Goal: Task Accomplishment & Management: Manage account settings

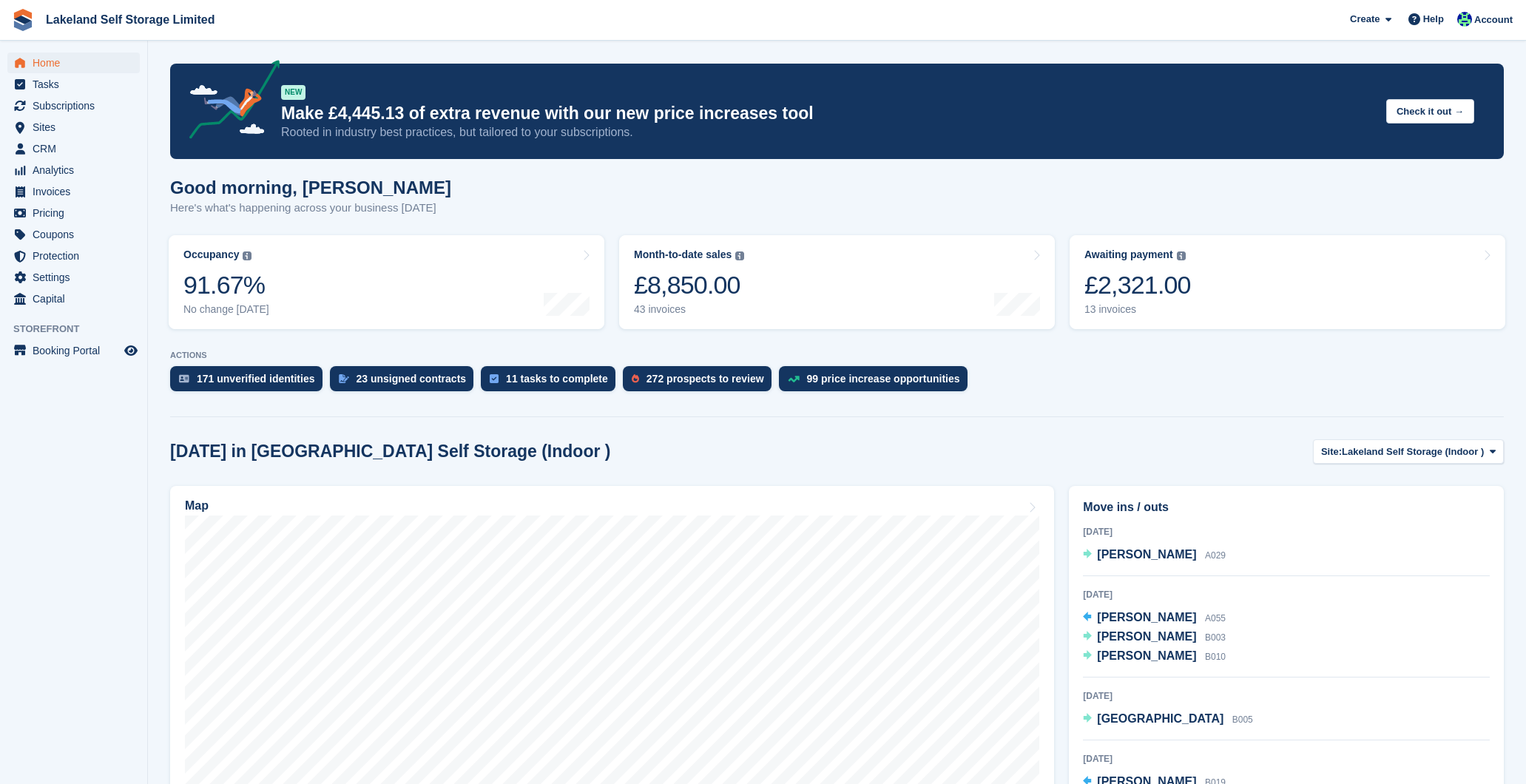
scroll to position [679, 0]
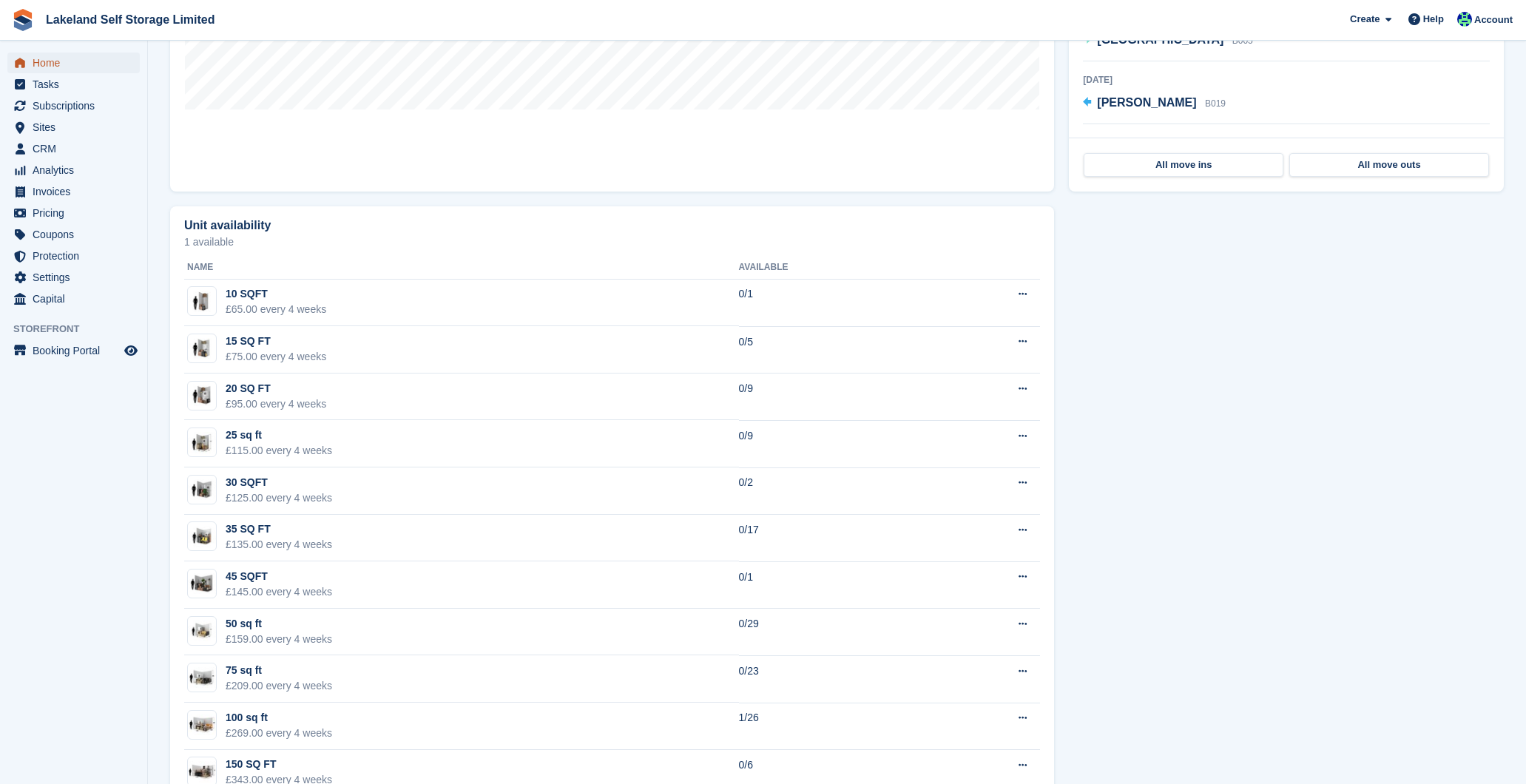
click at [113, 61] on span "Home" at bounding box center [77, 63] width 89 height 21
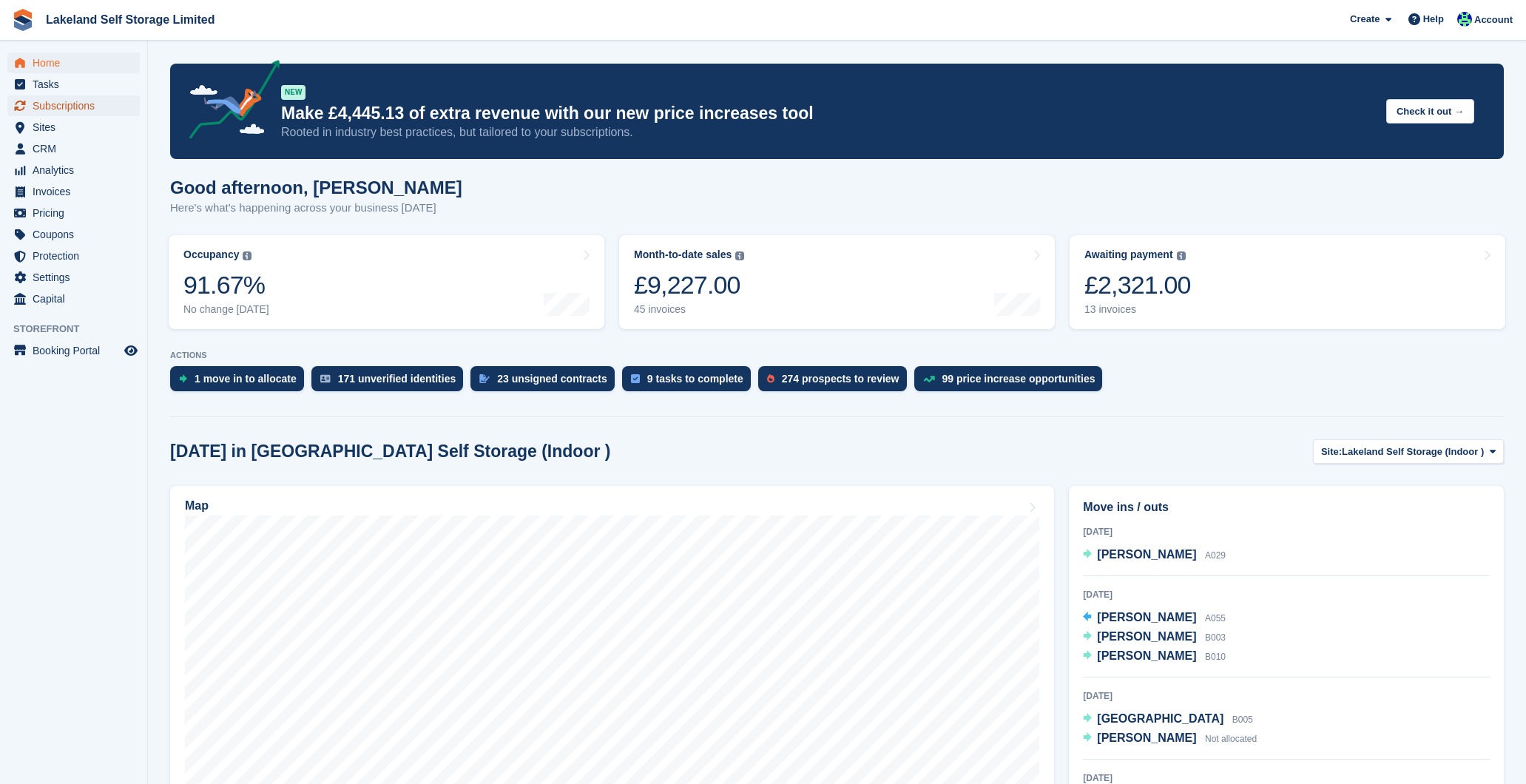
click at [59, 100] on span "Subscriptions" at bounding box center [77, 106] width 89 height 21
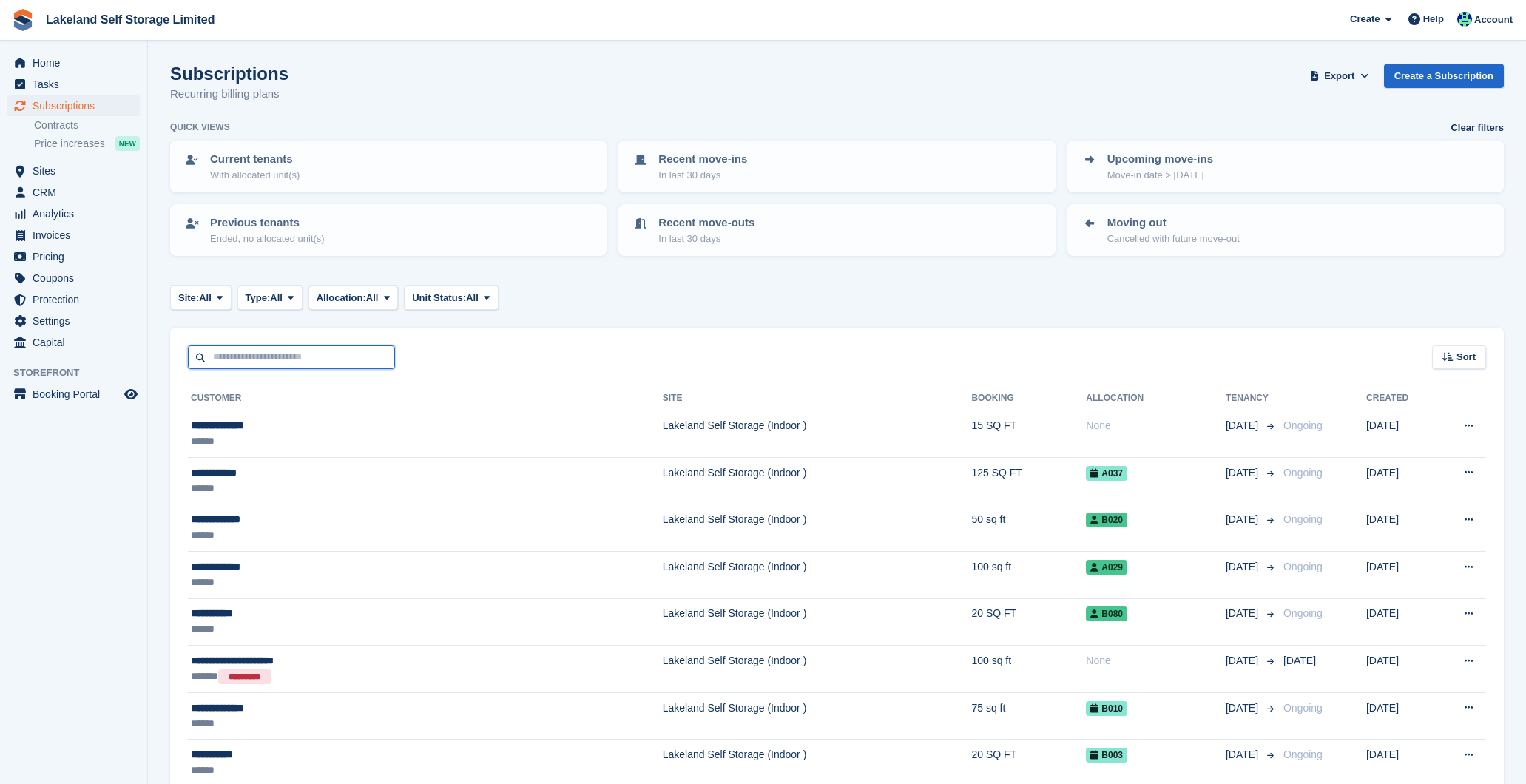
click at [288, 351] on input "text" at bounding box center [292, 357] width 207 height 24
type input "****"
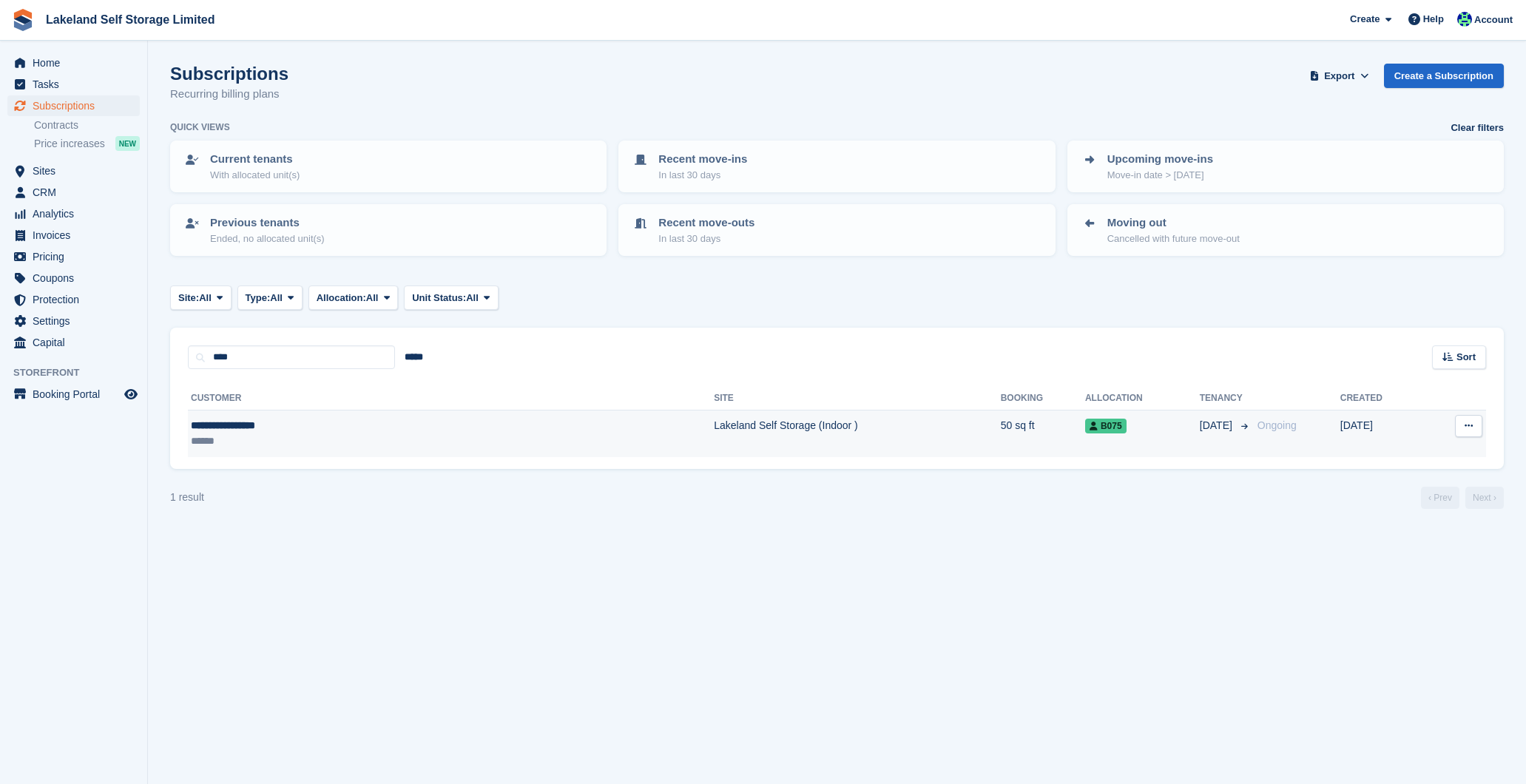
click at [714, 435] on td "Lakeland Self Storage (Indoor )" at bounding box center [857, 434] width 287 height 47
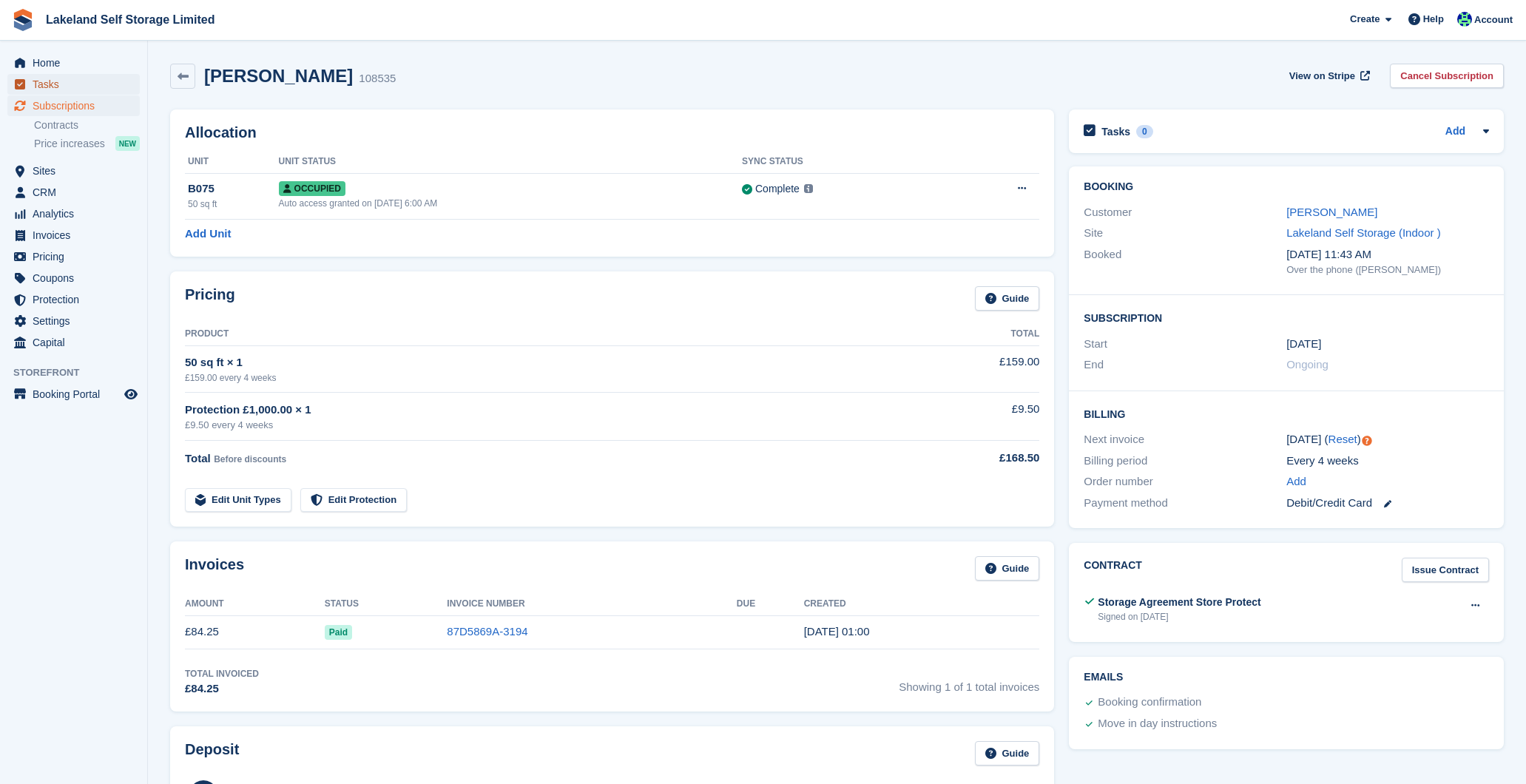
click at [75, 80] on span "Tasks" at bounding box center [77, 84] width 89 height 21
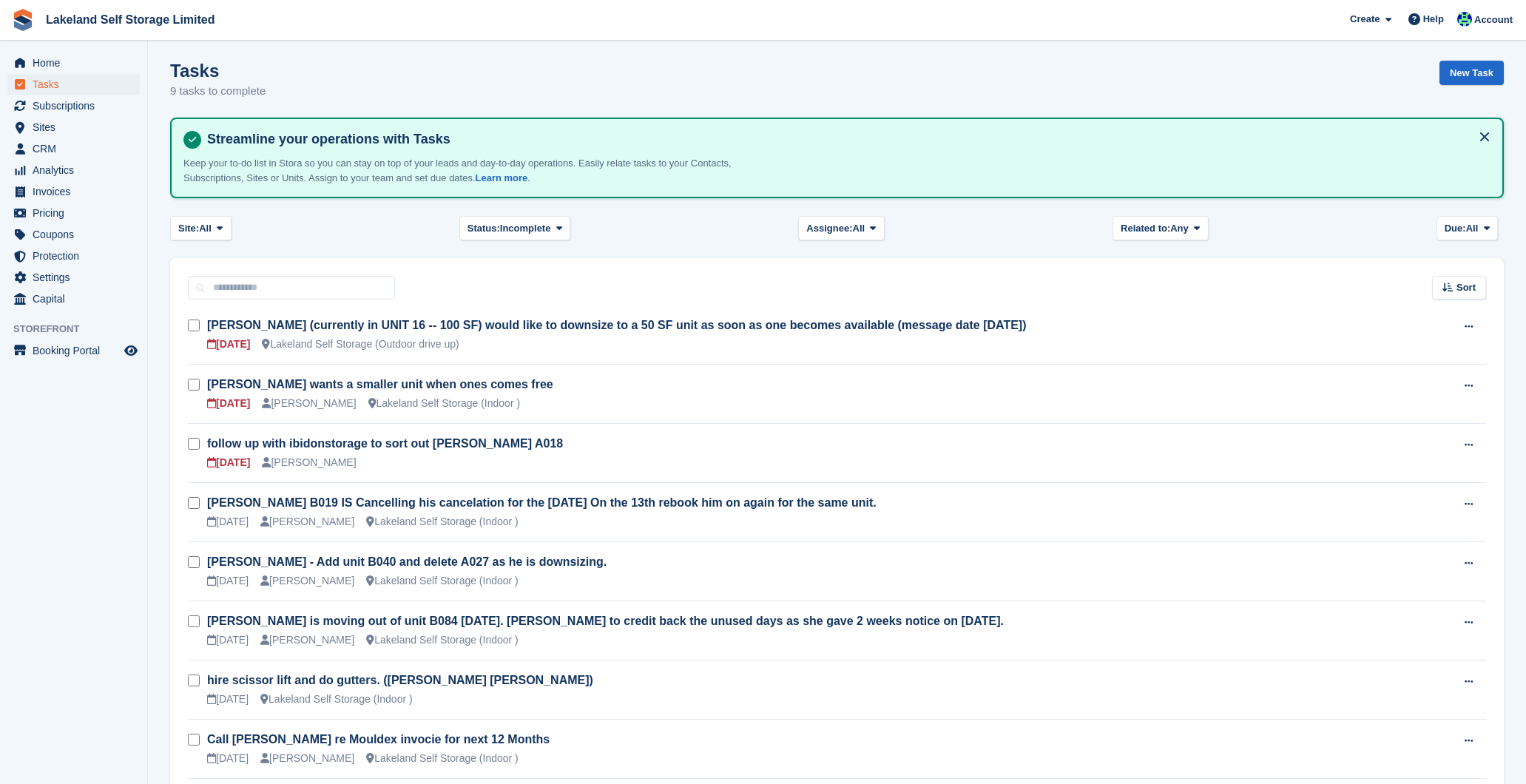
scroll to position [2, 0]
click at [54, 62] on span "Home" at bounding box center [77, 63] width 89 height 21
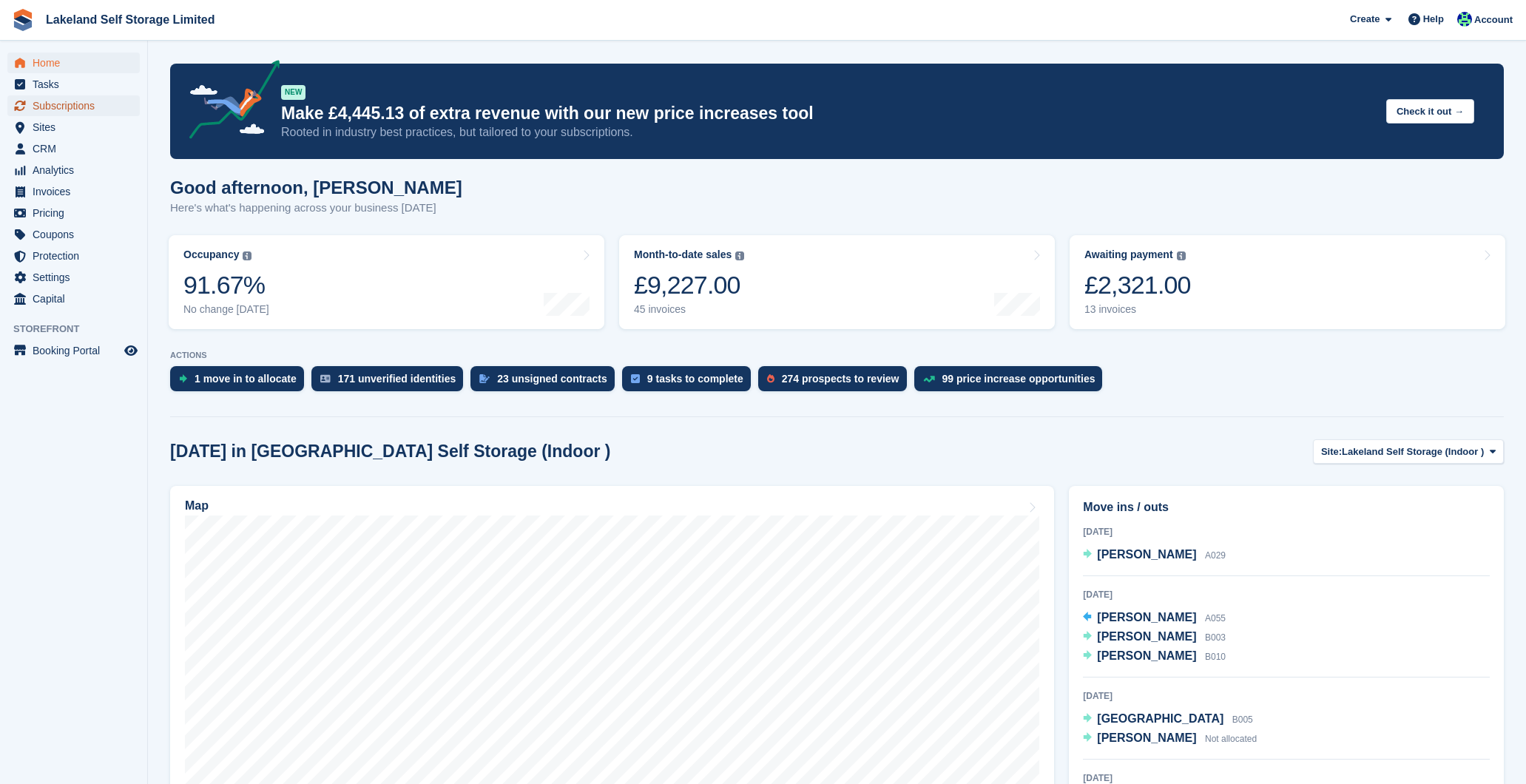
click at [82, 105] on span "Subscriptions" at bounding box center [77, 106] width 89 height 21
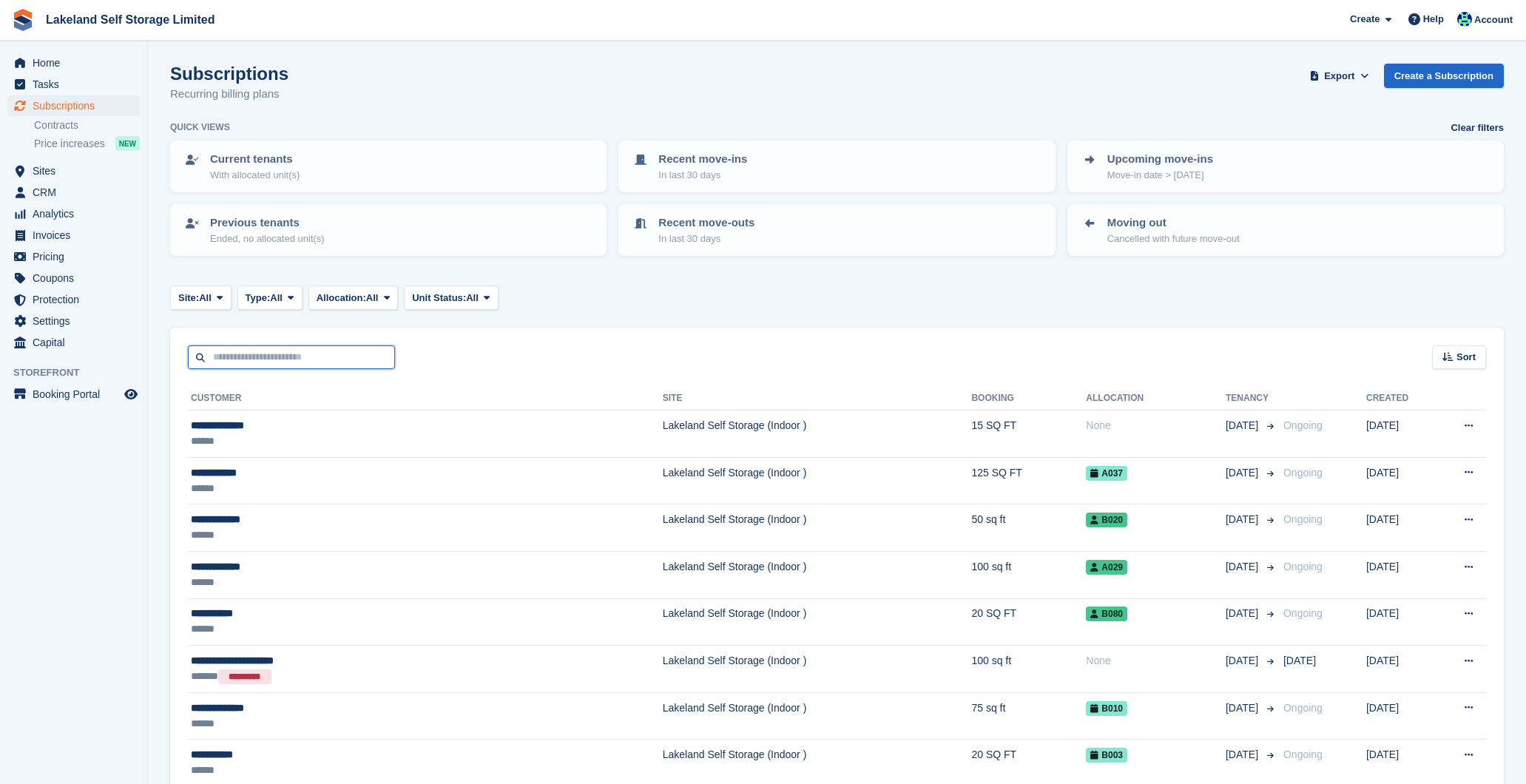
click at [294, 354] on input "text" at bounding box center [292, 357] width 207 height 24
type input "****"
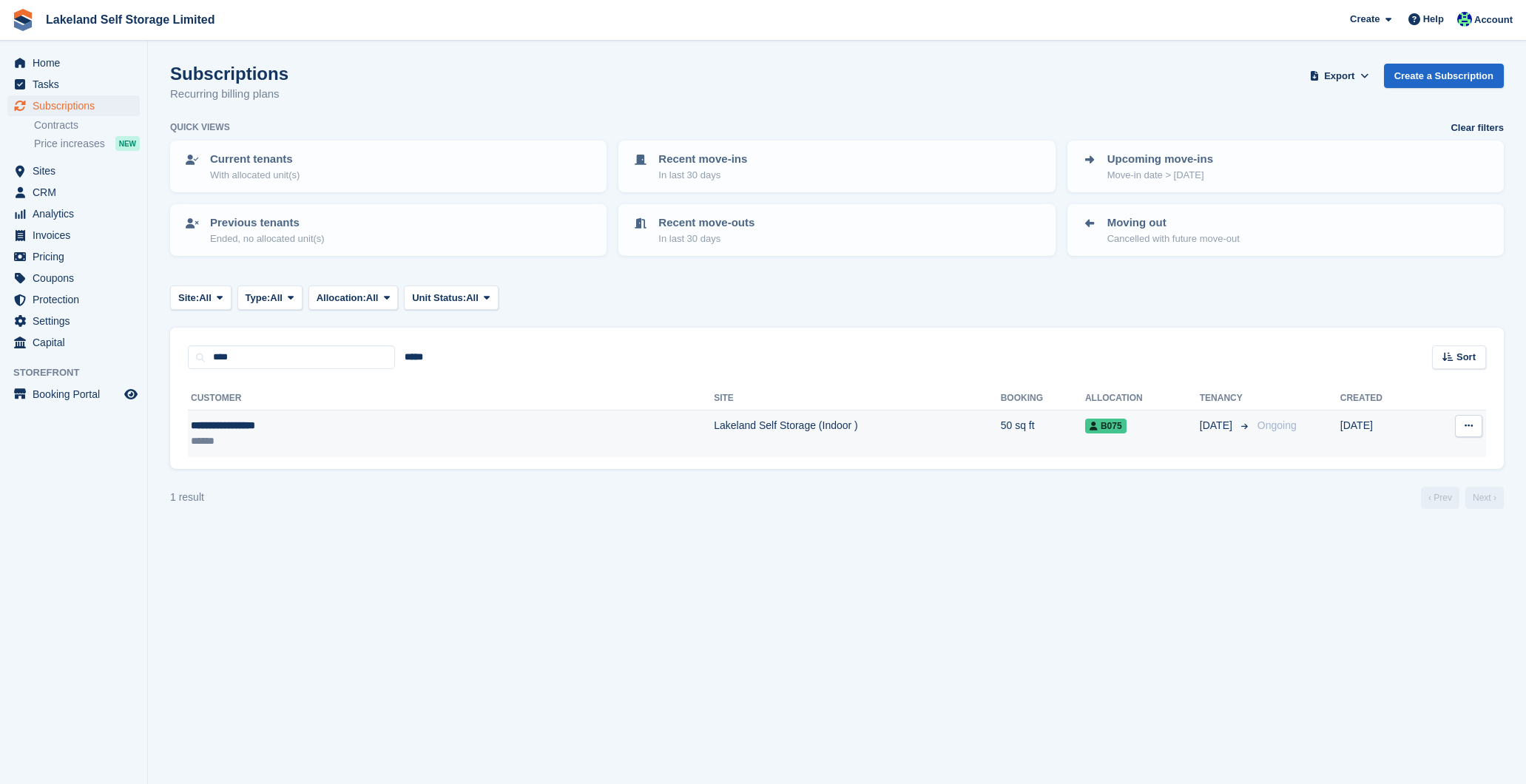
click at [714, 431] on td "Lakeland Self Storage (Indoor )" at bounding box center [857, 434] width 287 height 47
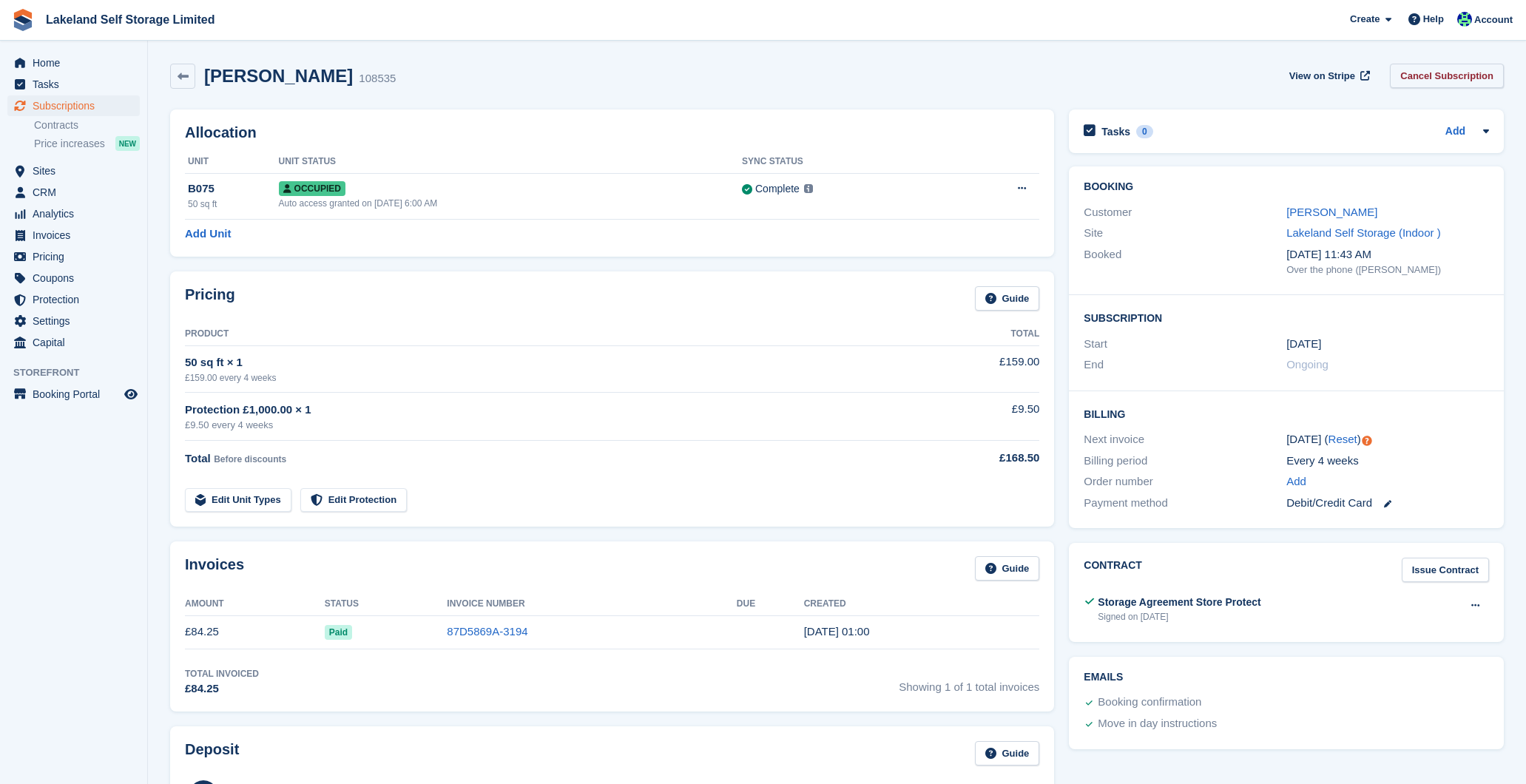
click at [1443, 74] on link "Cancel Subscription" at bounding box center [1447, 76] width 114 height 24
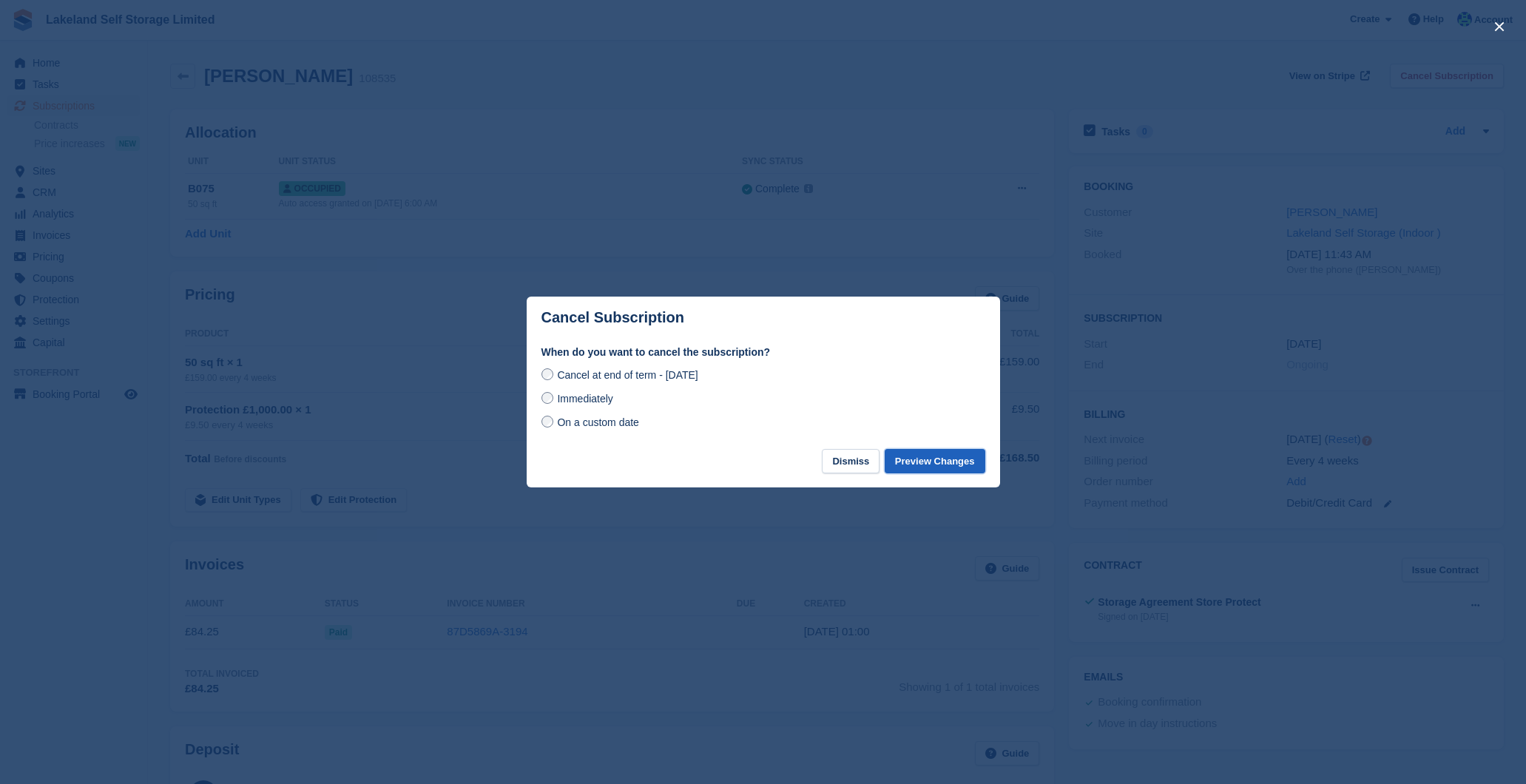
click at [946, 460] on button "Preview Changes" at bounding box center [935, 461] width 101 height 24
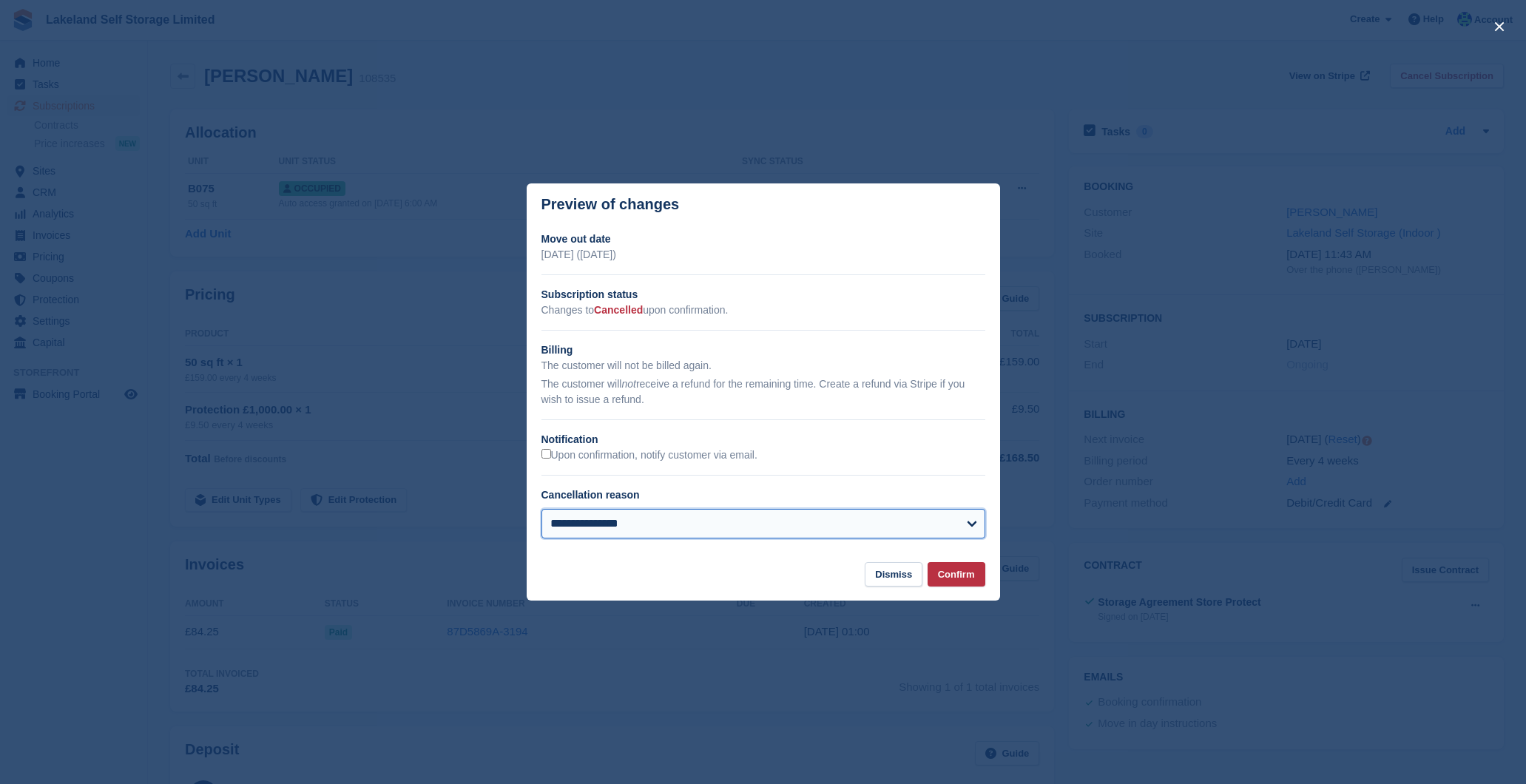
click at [944, 523] on select "**********" at bounding box center [763, 523] width 444 height 29
select select "**********"
click at [953, 570] on button "Confirm" at bounding box center [956, 574] width 58 height 24
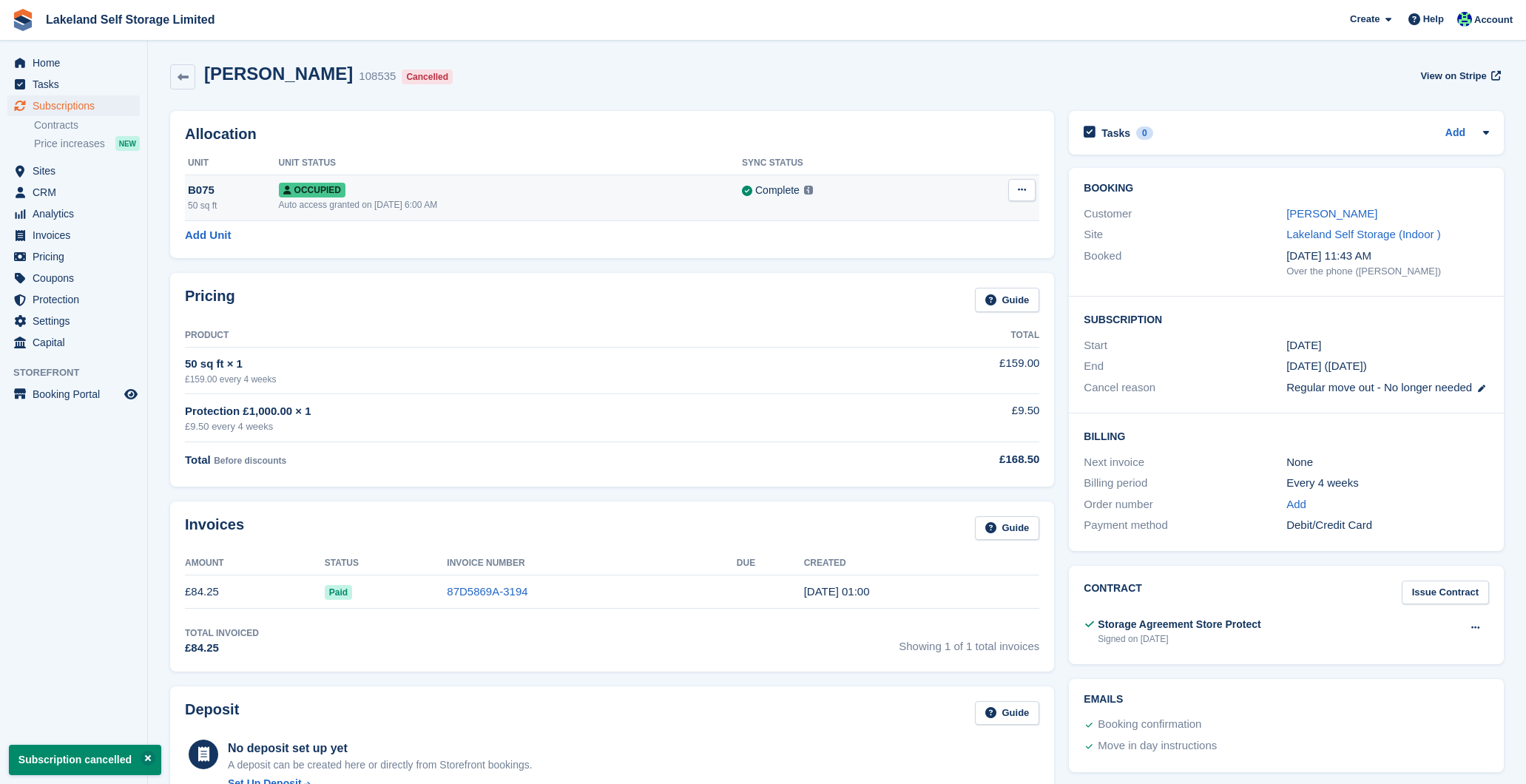
click at [1020, 194] on icon at bounding box center [1022, 189] width 8 height 10
click at [949, 269] on p "Deallocate" at bounding box center [964, 270] width 128 height 20
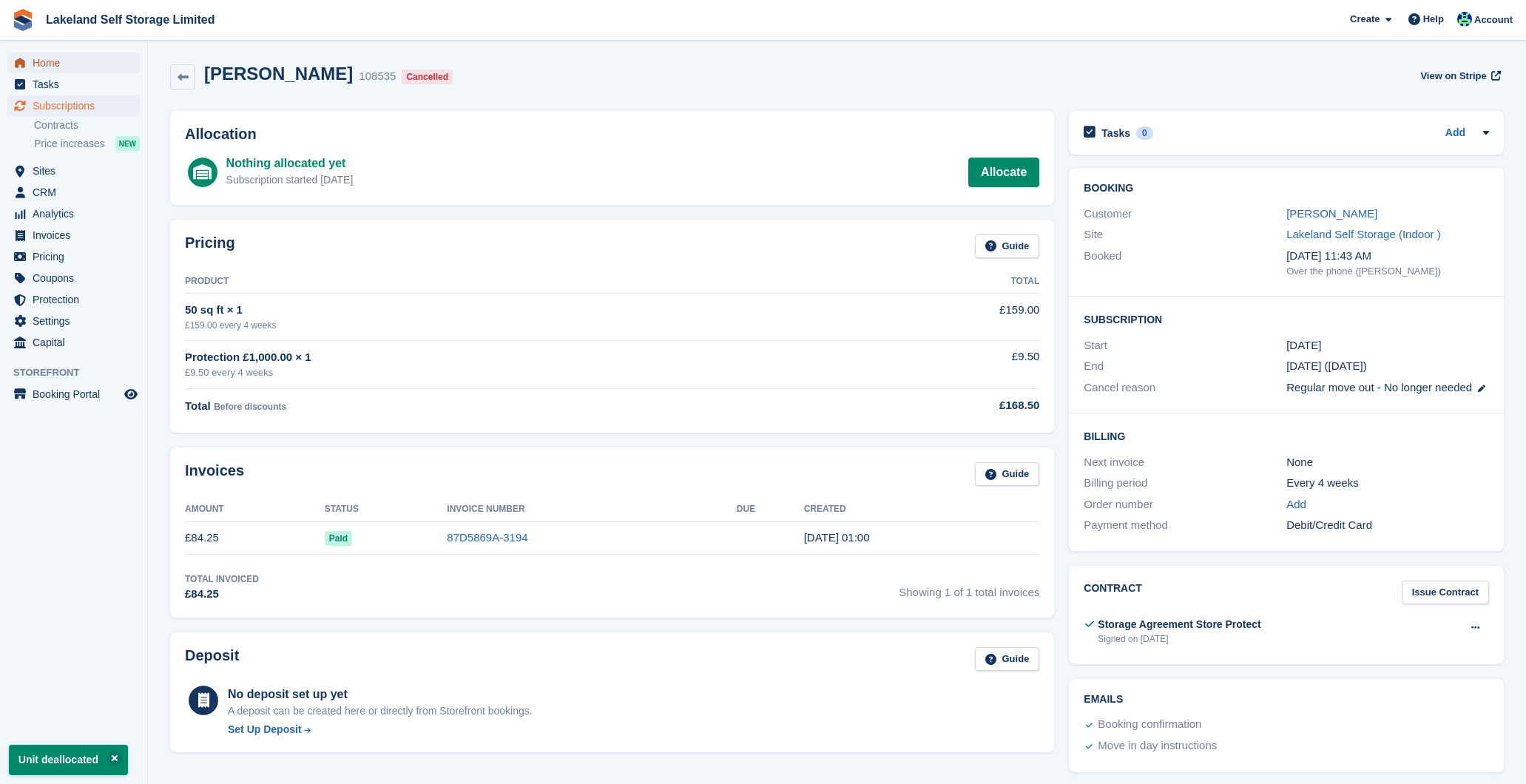
click at [60, 62] on span "Home" at bounding box center [77, 63] width 89 height 21
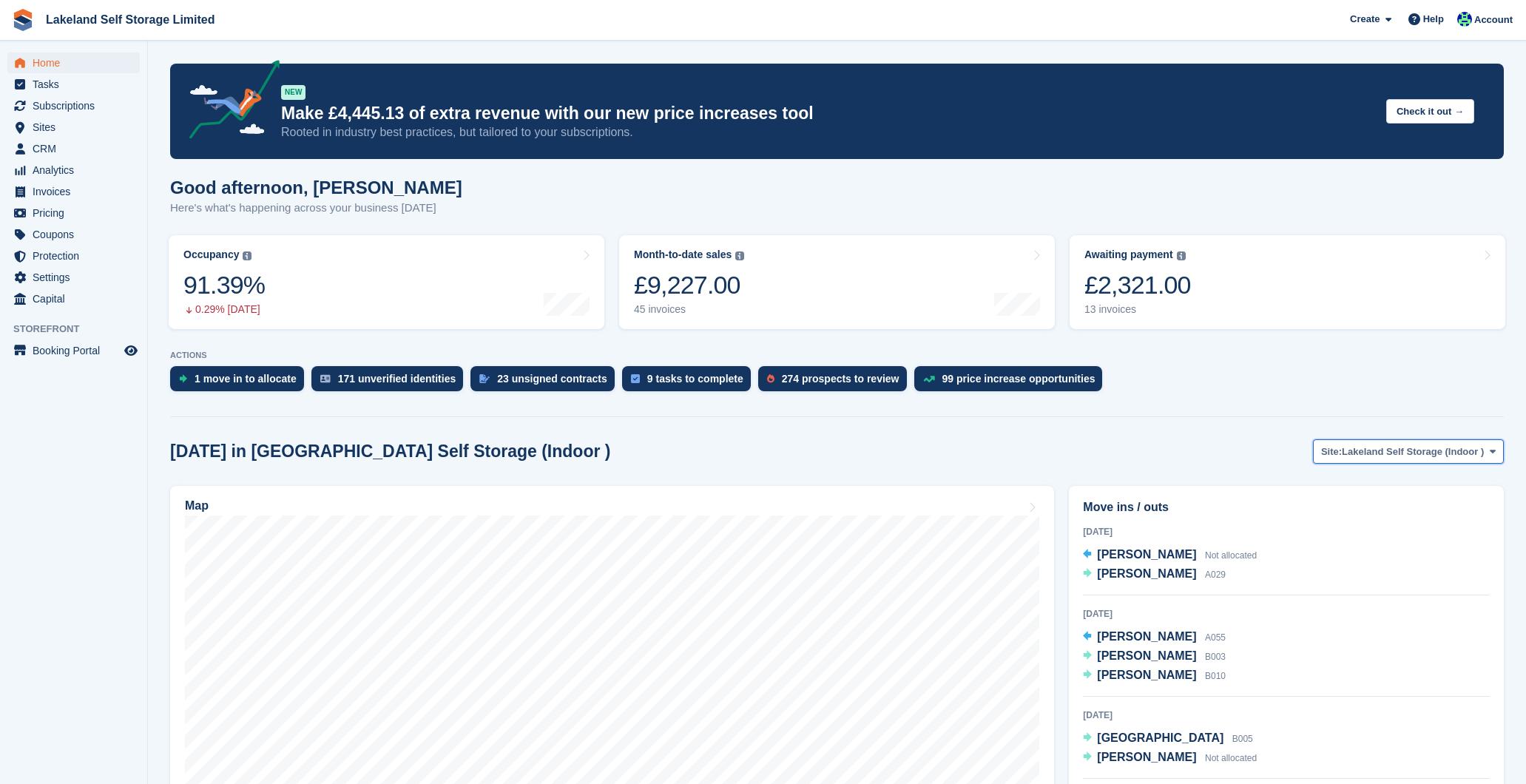
click at [1447, 454] on span "Lakeland Self Storage (Indoor )" at bounding box center [1413, 452] width 142 height 15
click at [1455, 509] on link "Lakeland Self Storage (Outdoor drive up)" at bounding box center [1388, 513] width 220 height 26
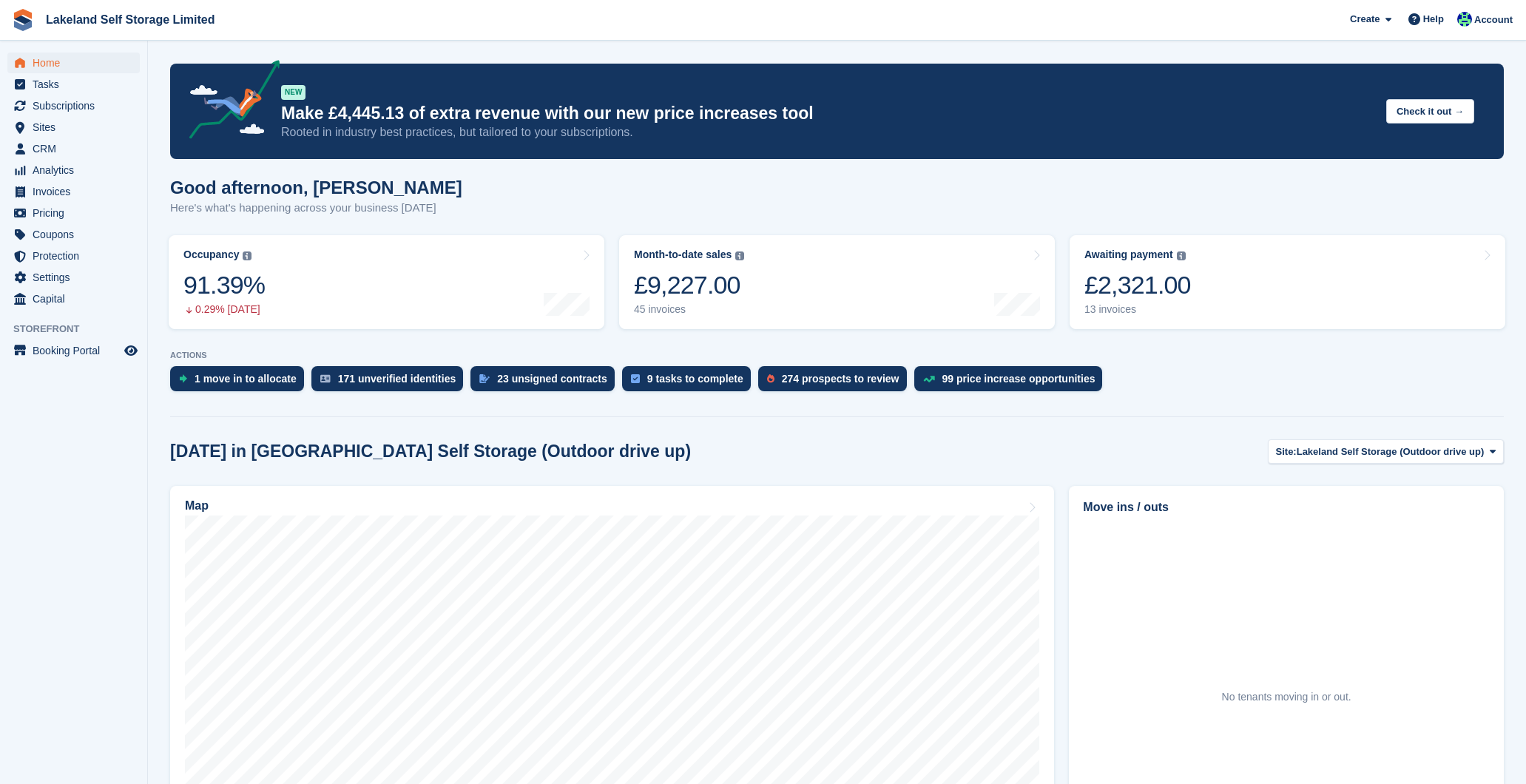
scroll to position [57, 0]
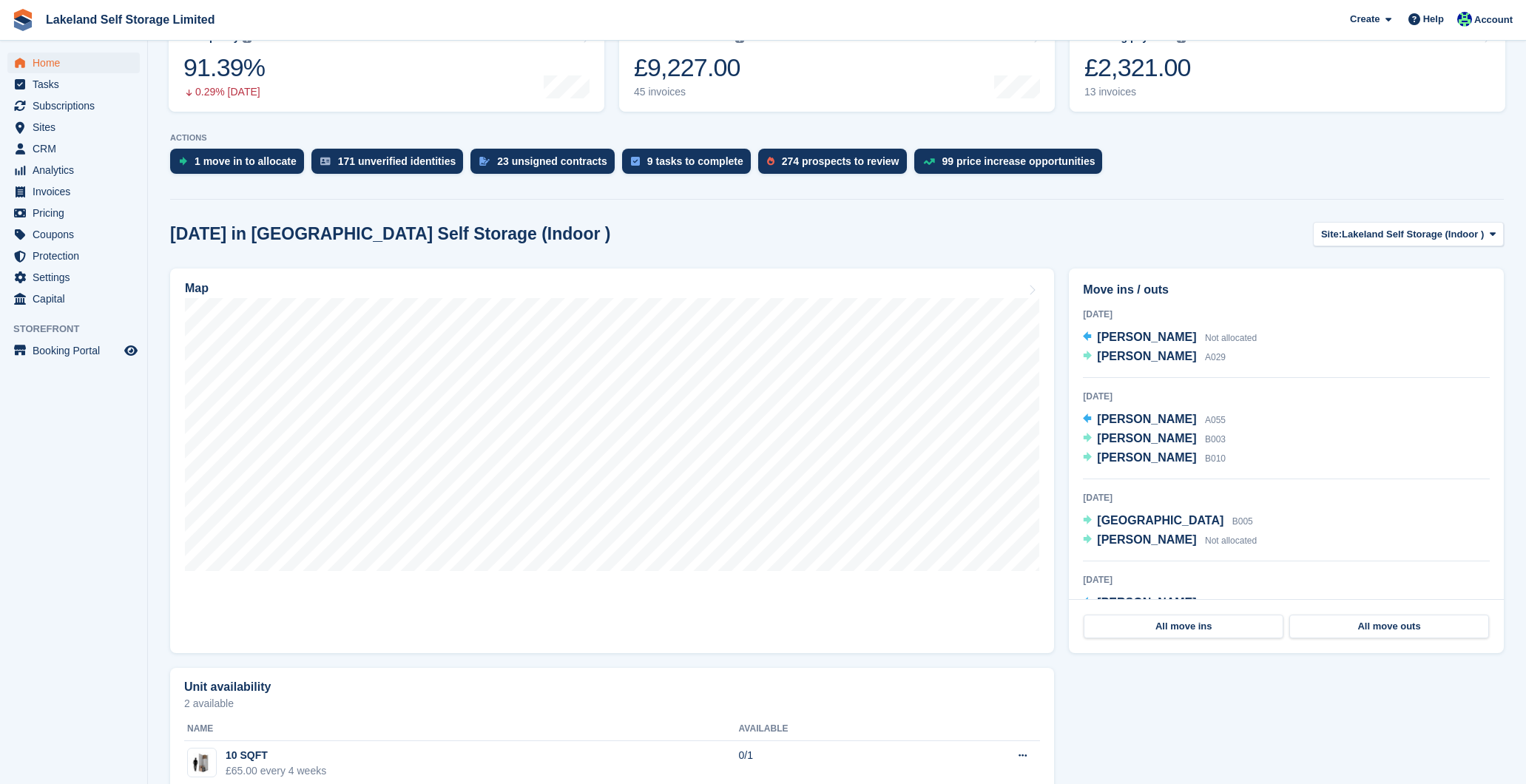
scroll to position [226, 0]
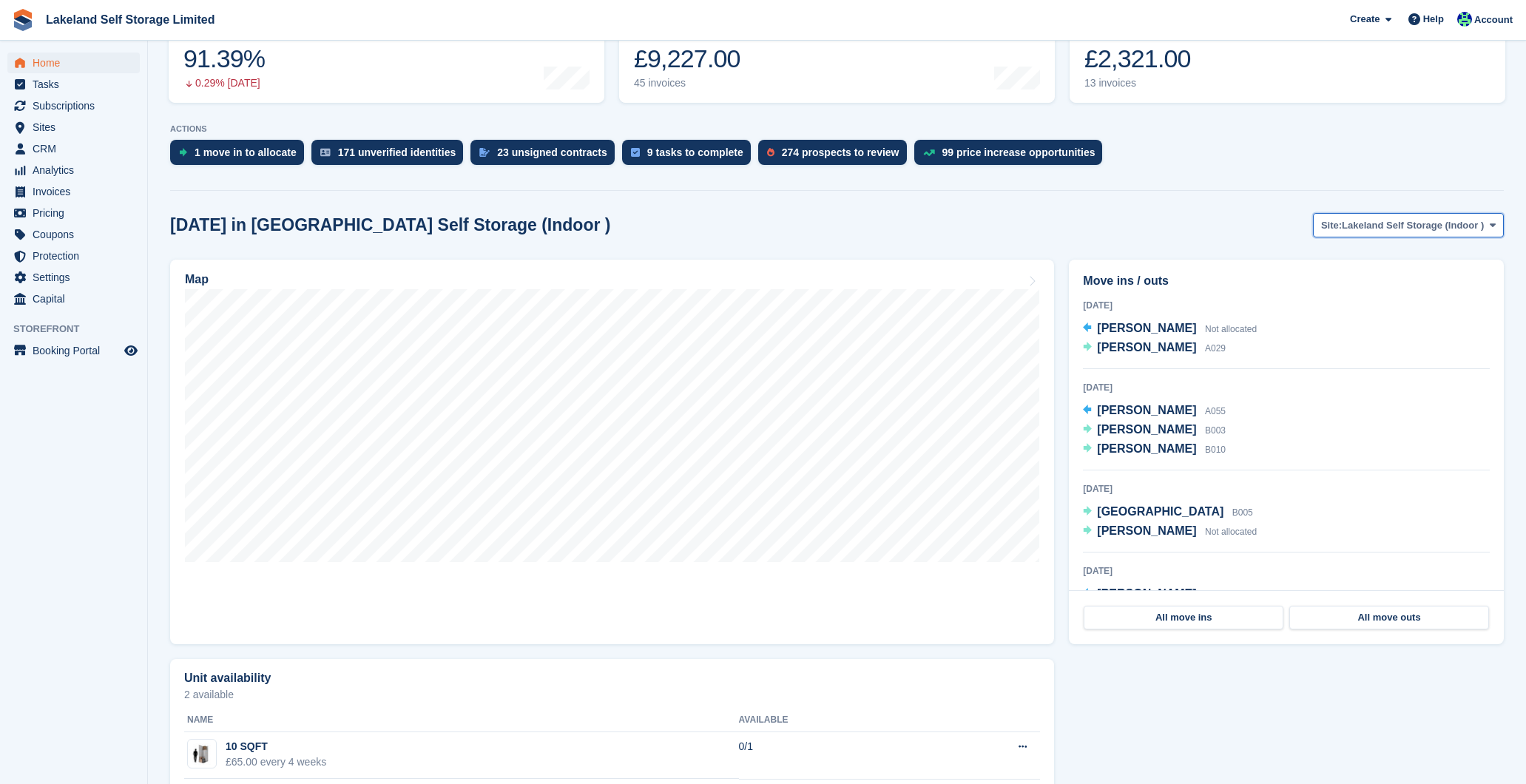
click at [1422, 226] on span "Lakeland Self Storage (Indoor )" at bounding box center [1413, 225] width 142 height 15
click at [1424, 286] on link "Lakeland Self Storage (Outdoor drive up)" at bounding box center [1388, 286] width 220 height 26
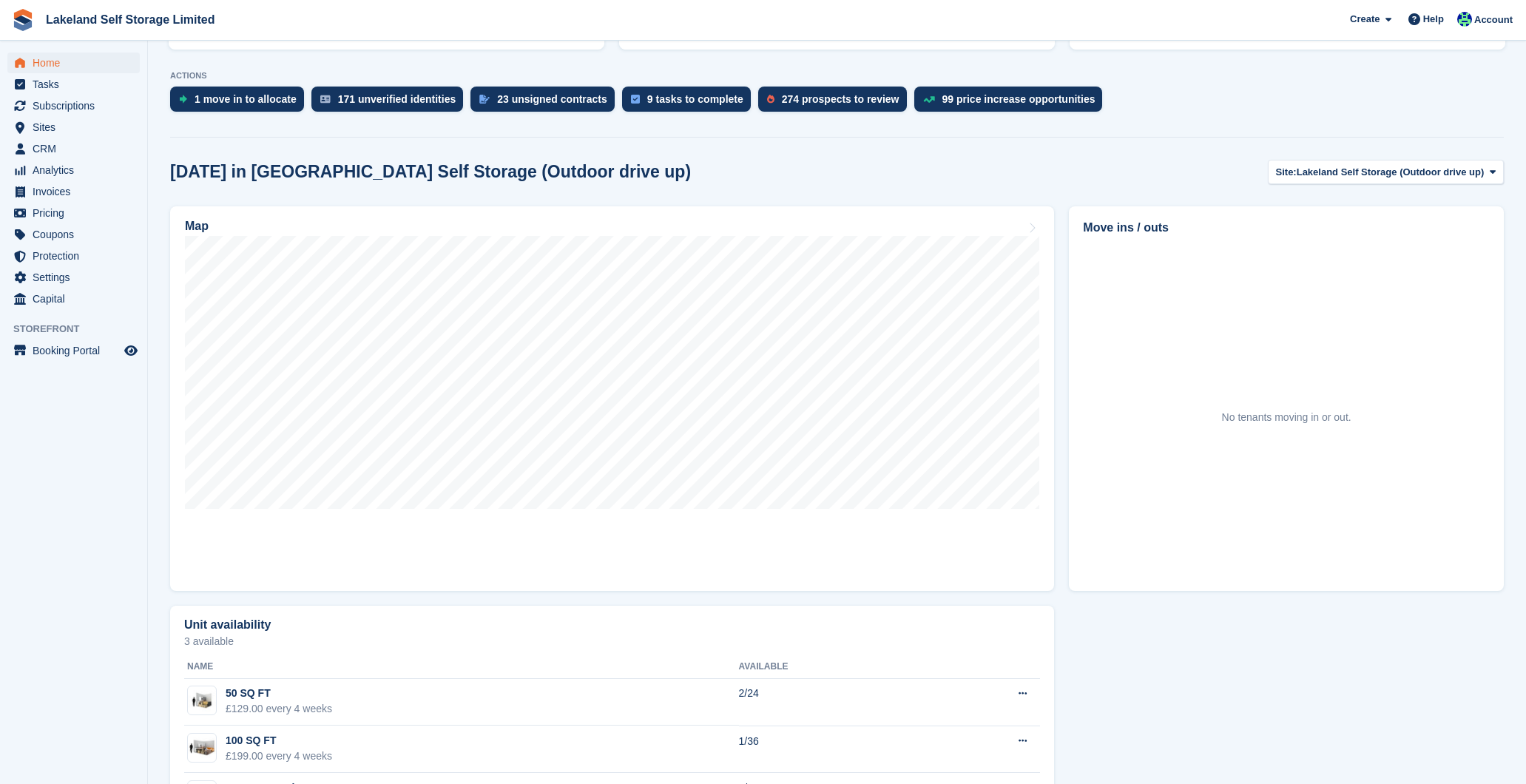
scroll to position [348, 0]
